Goal: Find specific page/section: Find specific page/section

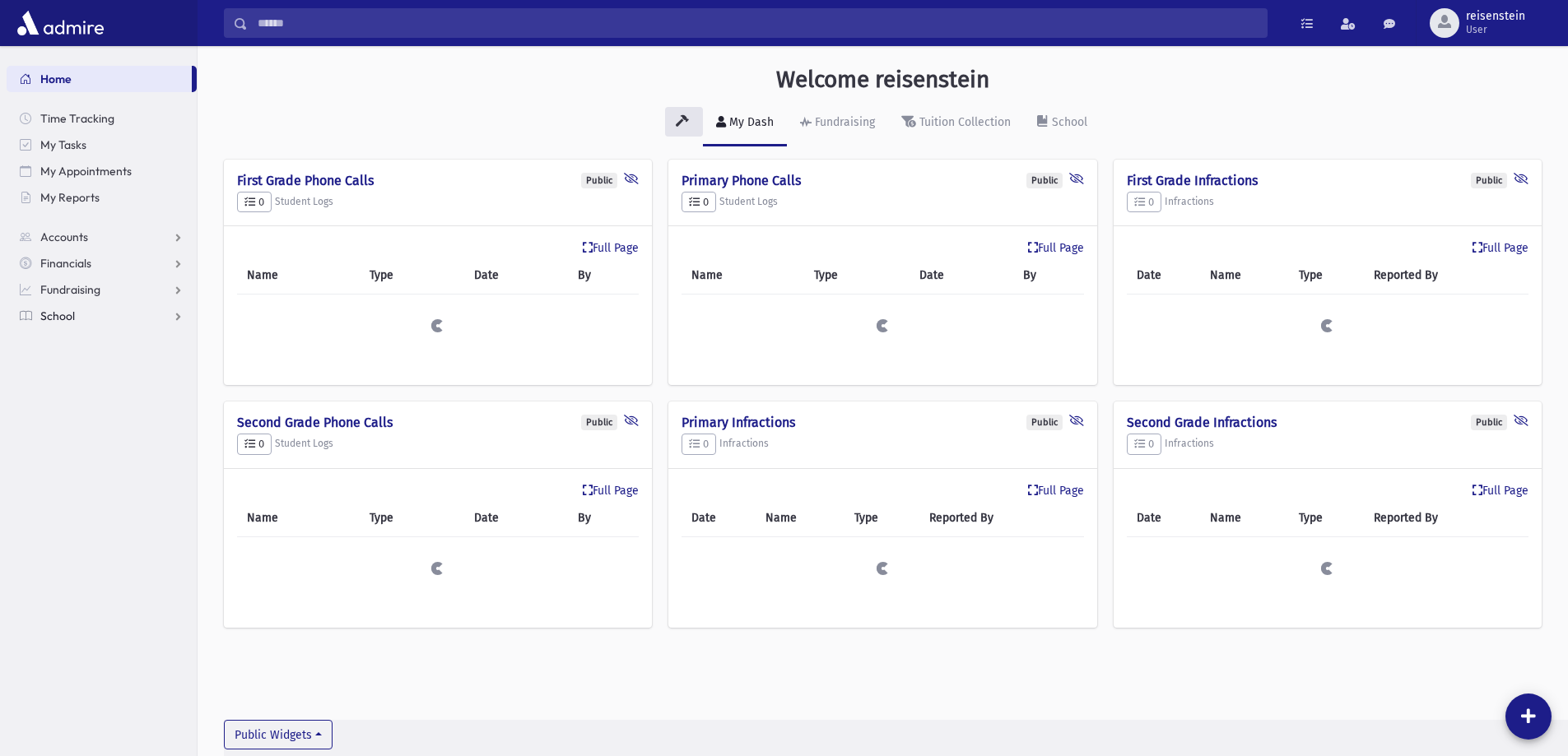
click at [75, 320] on link "School" at bounding box center [102, 316] width 190 height 26
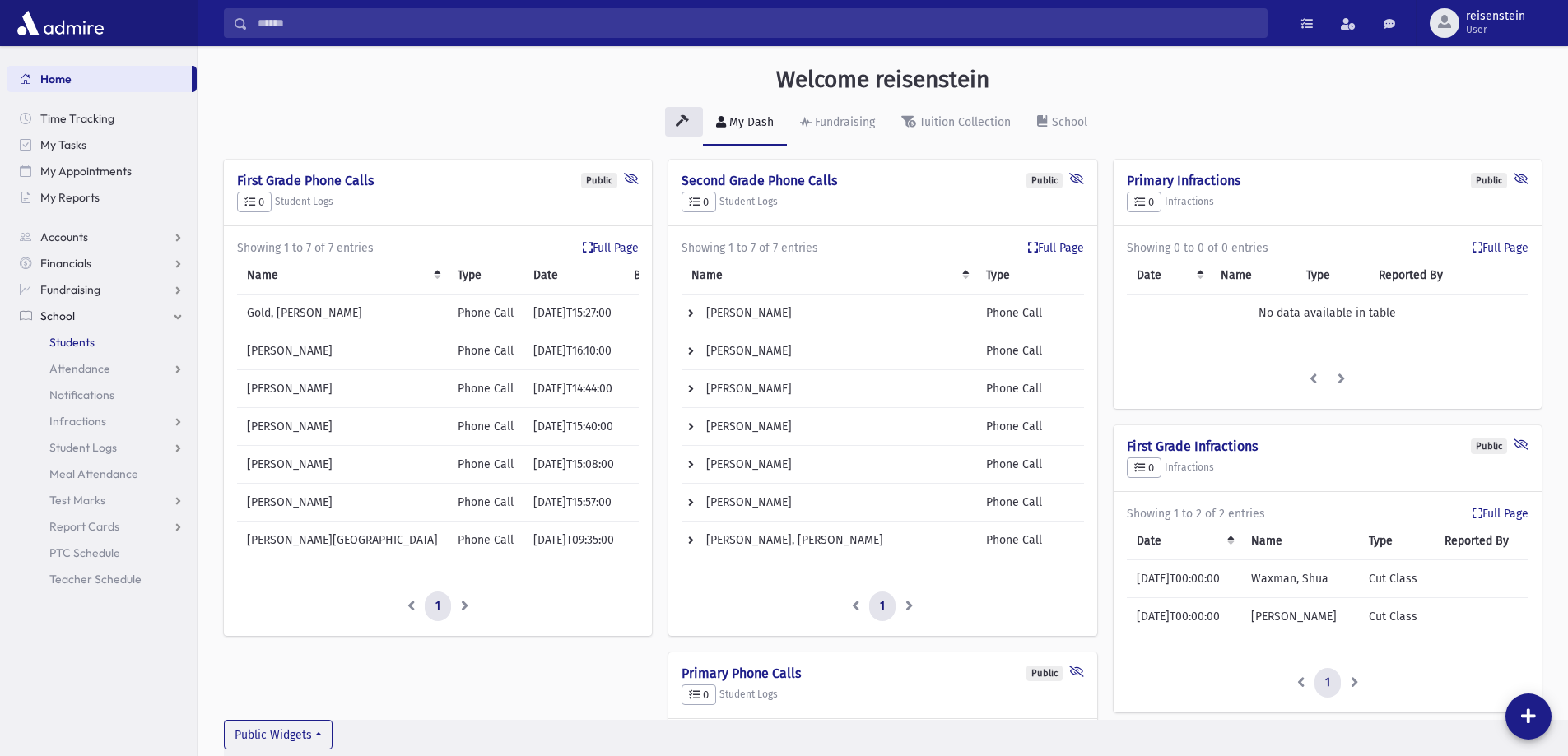
click at [75, 347] on span "Students" at bounding box center [72, 342] width 46 height 15
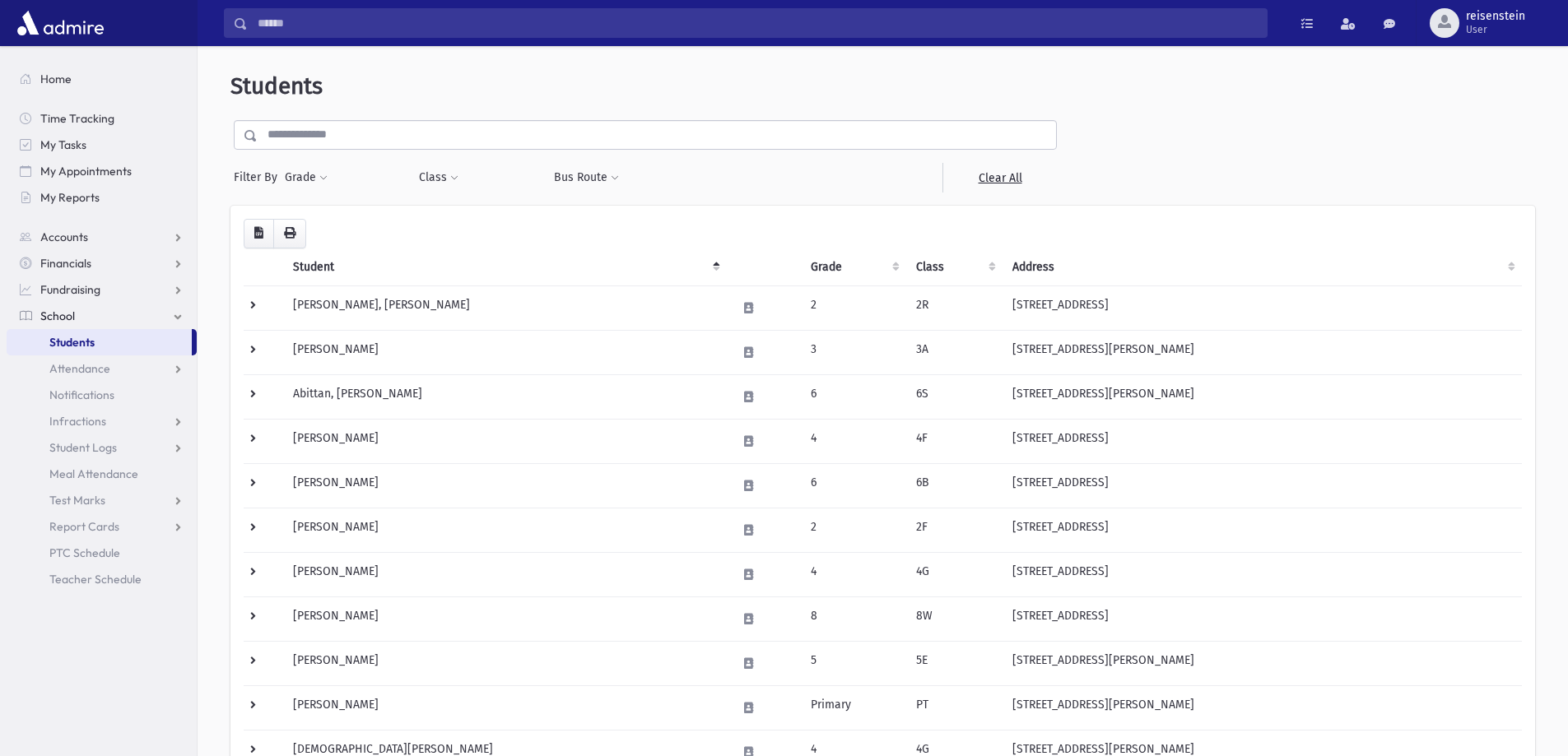
click at [509, 128] on input "text" at bounding box center [657, 135] width 798 height 30
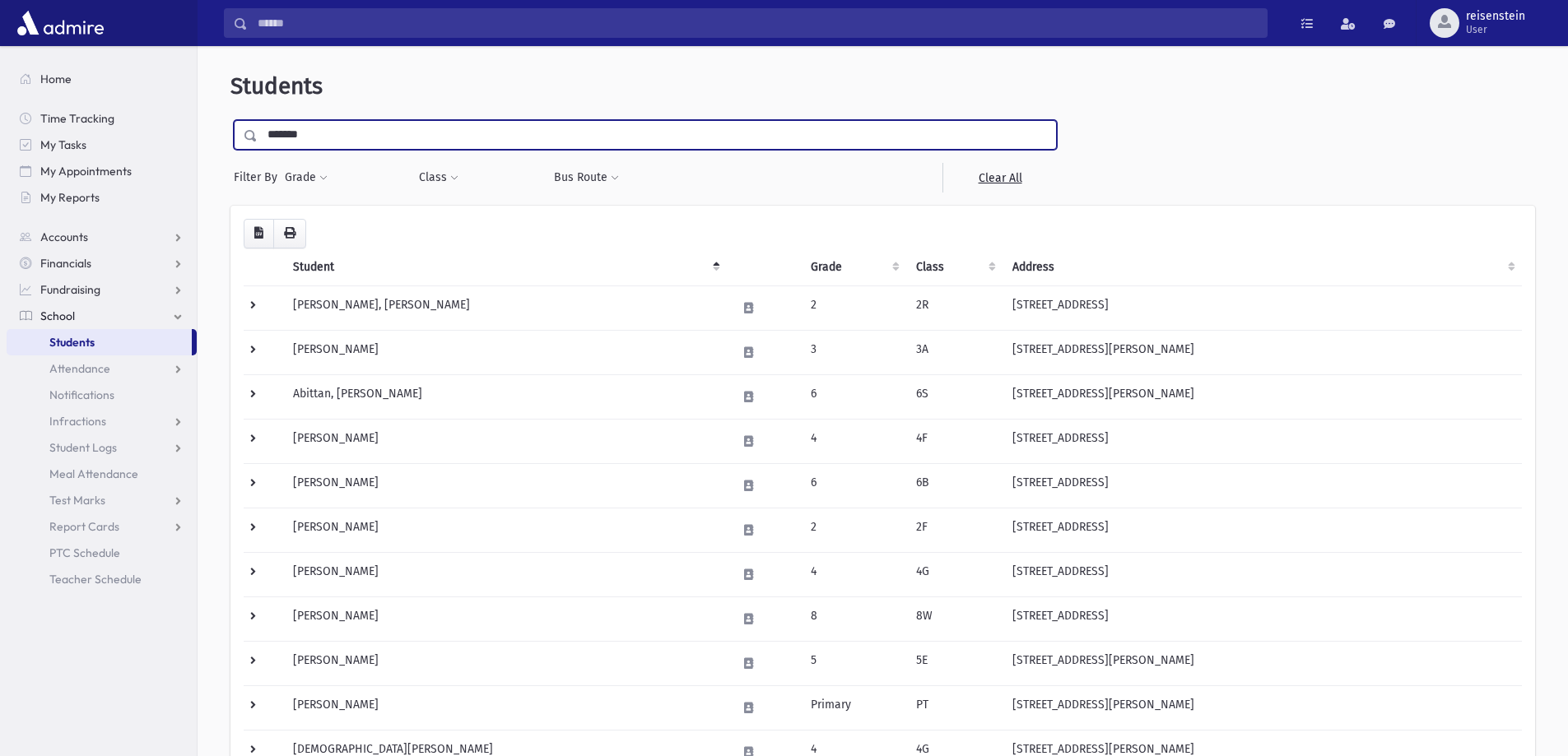
type input "*******"
click at [231, 120] on input "submit" at bounding box center [254, 131] width 47 height 22
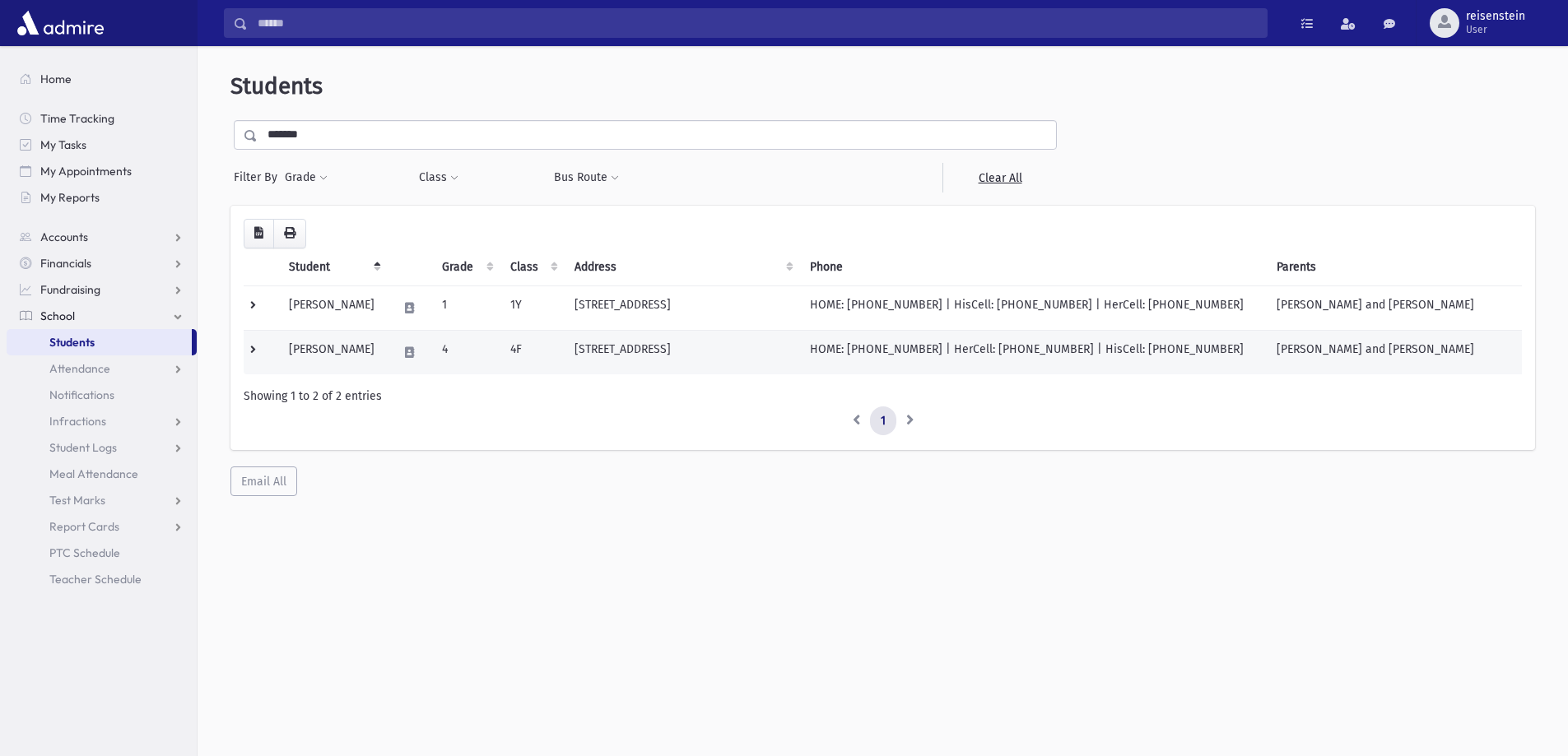
click at [737, 353] on td "21 Bunker Hill Drive Toms River, NJ 08755" at bounding box center [682, 352] width 235 height 45
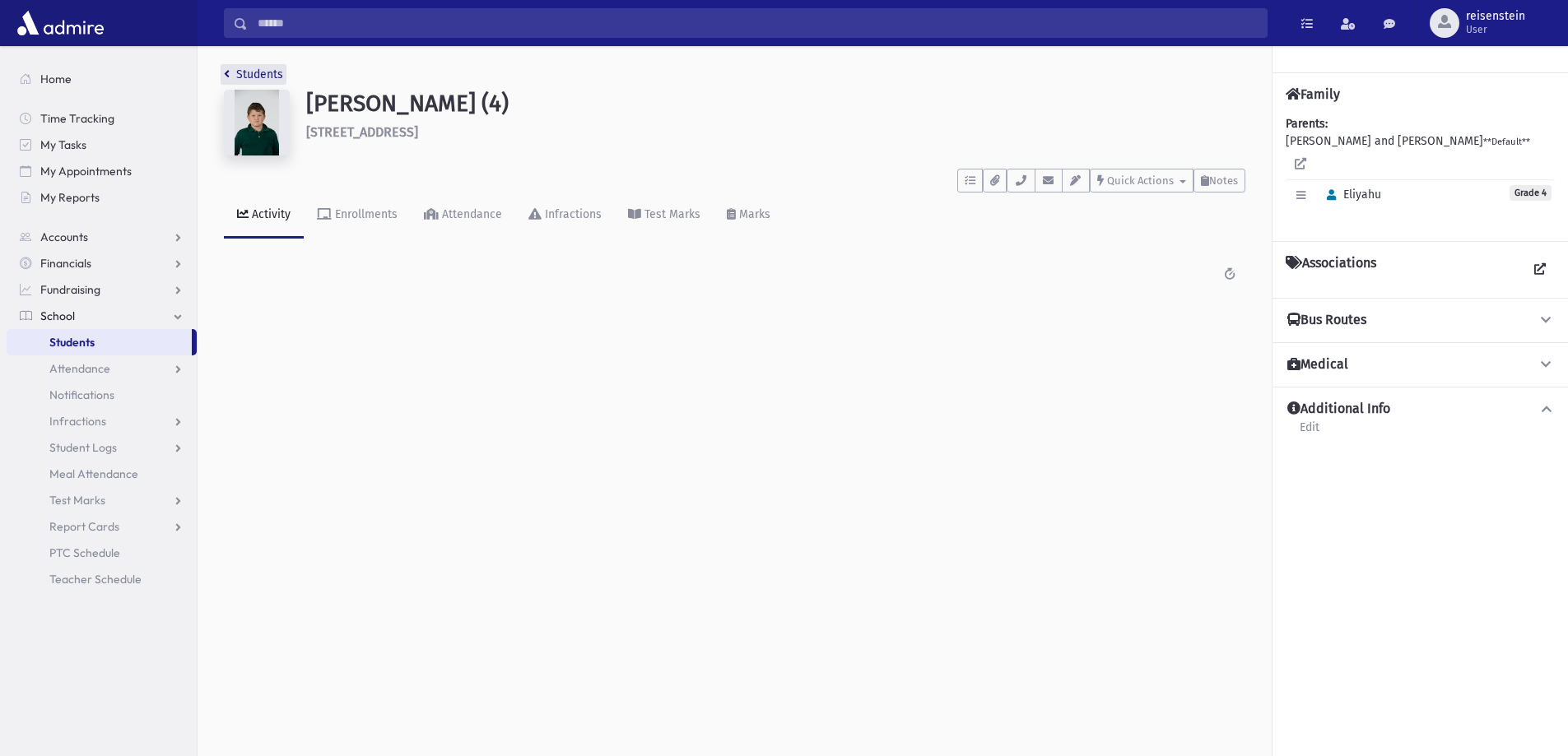
click at [230, 73] on link "Students" at bounding box center [254, 75] width 60 height 14
